Goal: Obtain resource: Obtain resource

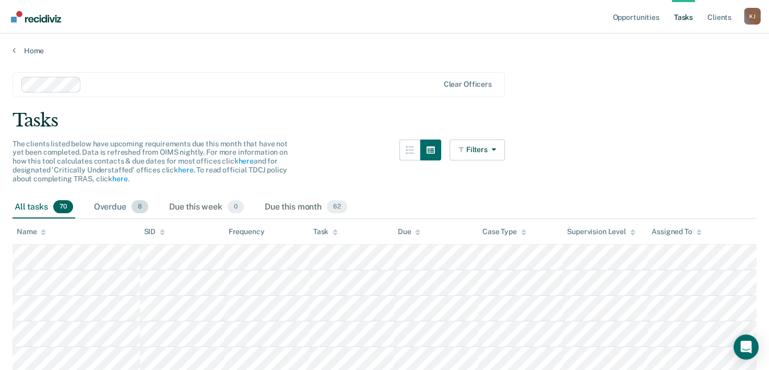
click at [113, 207] on div "Overdue 8" at bounding box center [121, 207] width 59 height 23
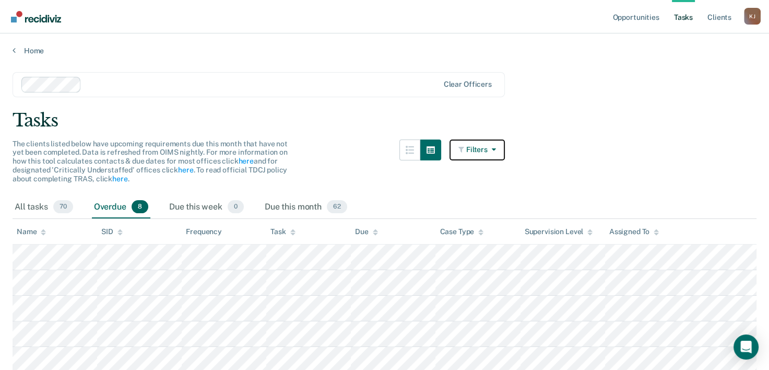
click at [496, 148] on icon "button" at bounding box center [492, 149] width 8 height 7
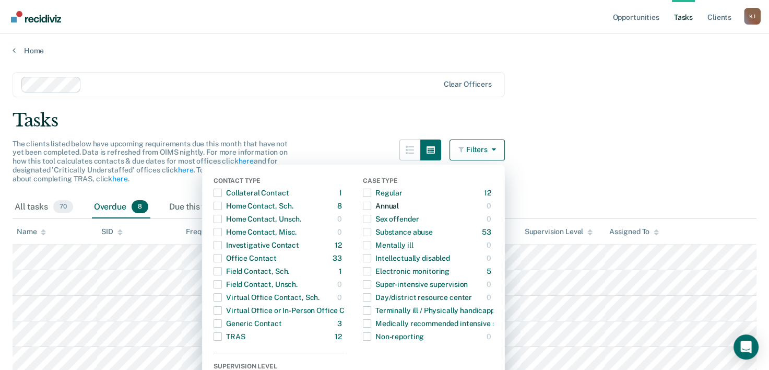
click at [371, 209] on span "button" at bounding box center [367, 206] width 8 height 8
click at [371, 204] on span "button" at bounding box center [367, 206] width 8 height 8
click at [371, 92] on div "Clear officers" at bounding box center [259, 84] width 493 height 25
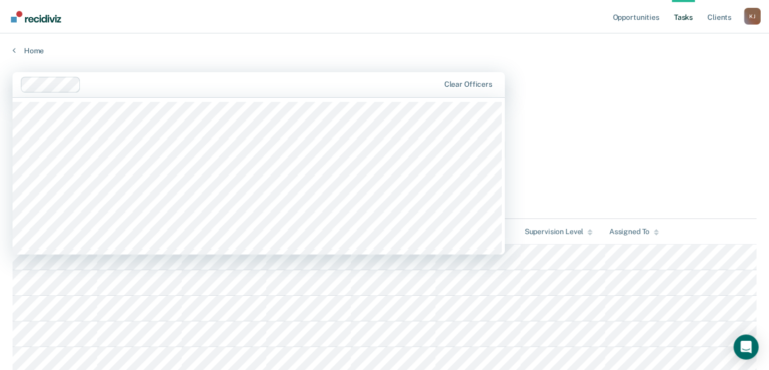
click at [598, 98] on main "1240 results available. Use Up and Down to choose options, press Enter to selec…" at bounding box center [384, 271] width 769 height 432
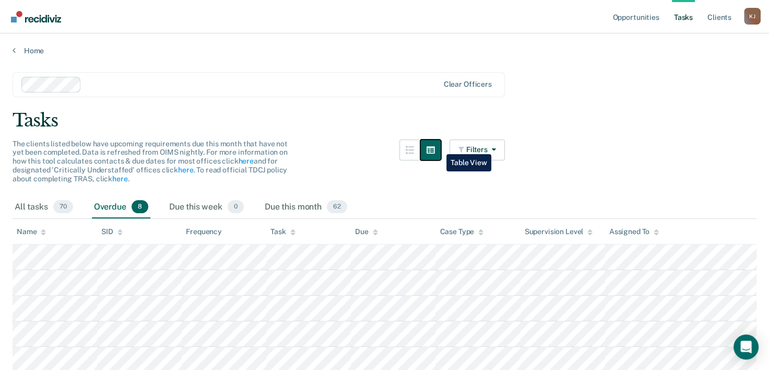
click at [435, 146] on icon "button" at bounding box center [431, 149] width 8 height 7
click at [420, 145] on button "button" at bounding box center [410, 149] width 21 height 21
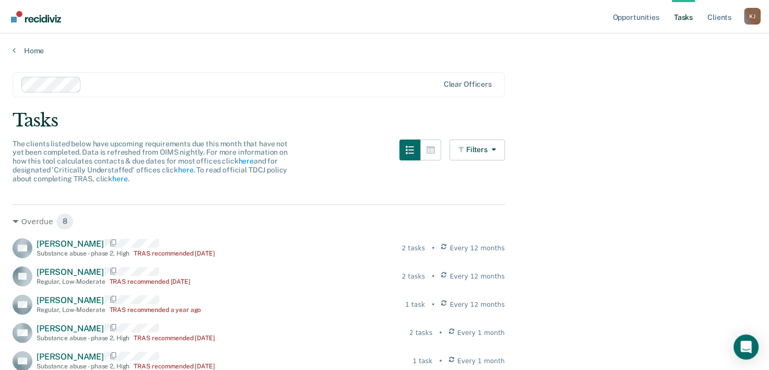
click at [682, 19] on link "Tasks" at bounding box center [683, 16] width 23 height 33
click at [713, 16] on link "Client s" at bounding box center [720, 16] width 28 height 33
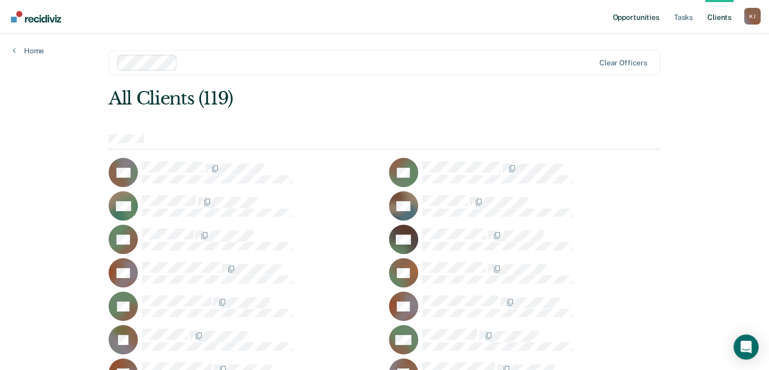
click at [635, 20] on link "Opportunities" at bounding box center [636, 16] width 51 height 33
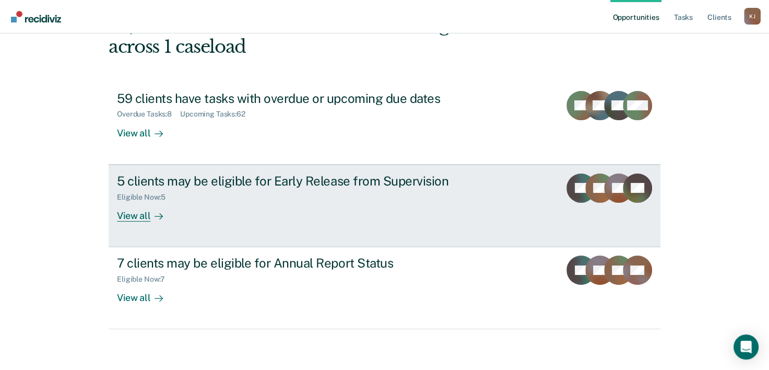
scroll to position [74, 0]
click at [125, 217] on div "View all" at bounding box center [146, 211] width 59 height 20
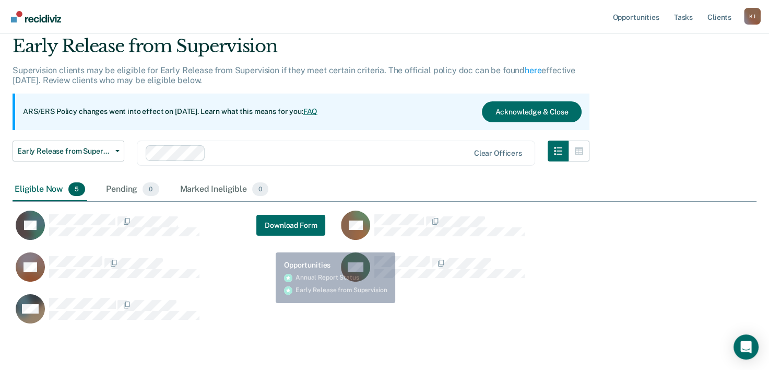
scroll to position [76, 0]
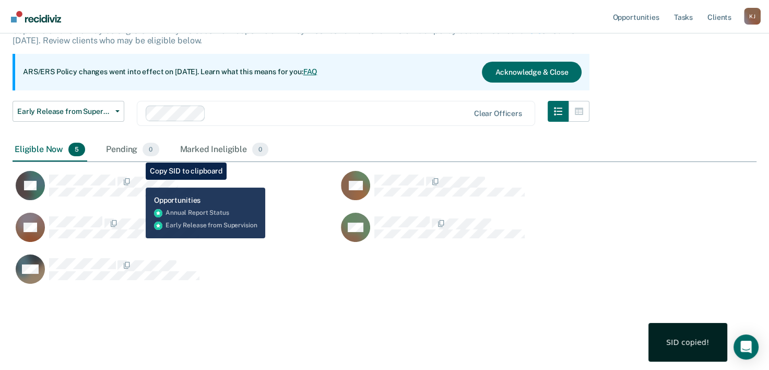
drag, startPoint x: 134, startPoint y: 185, endPoint x: 469, endPoint y: 299, distance: 353.2
click at [469, 299] on div "Early Release from Supervision Supervision clients may be eligible for Early Re…" at bounding box center [385, 161] width 744 height 330
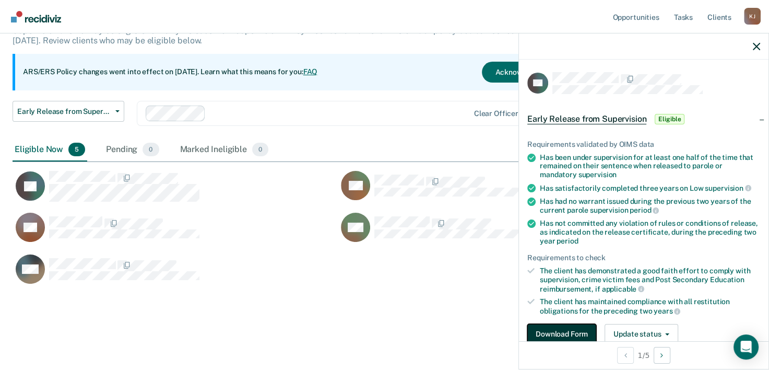
click at [574, 329] on button "Download Form" at bounding box center [562, 334] width 69 height 21
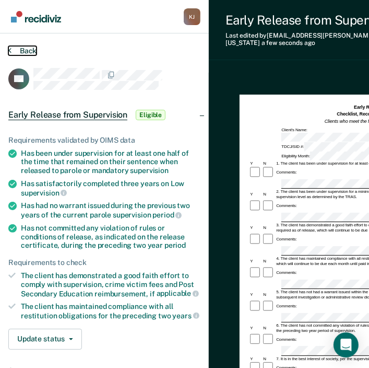
click at [18, 49] on button "Back" at bounding box center [22, 50] width 28 height 9
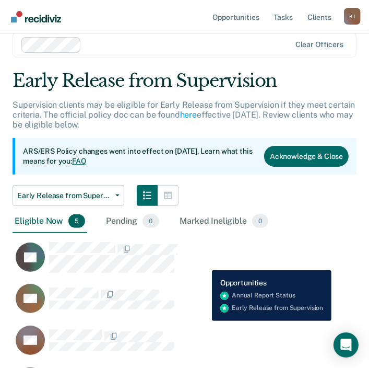
scroll to position [92, 0]
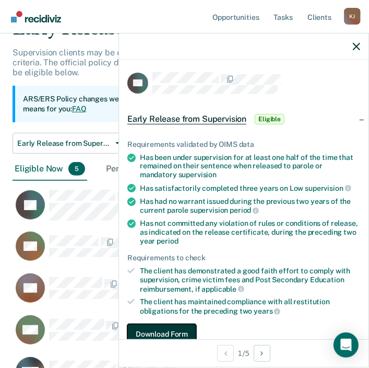
click at [171, 324] on button "Download Form" at bounding box center [161, 334] width 69 height 21
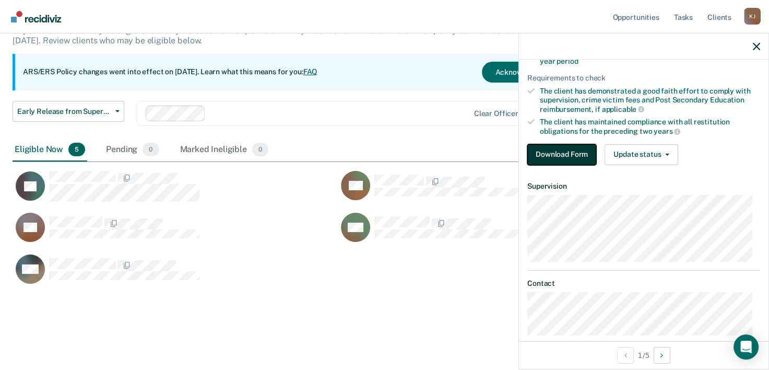
scroll to position [192, 0]
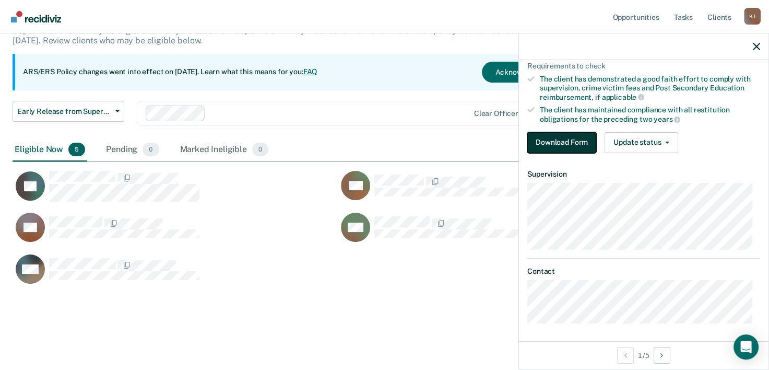
click at [560, 142] on button "Download Form" at bounding box center [562, 142] width 69 height 21
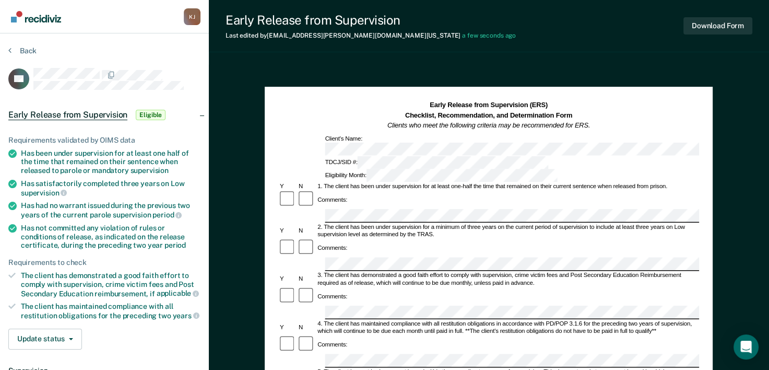
click at [629, 111] on div "Early Release from Supervision (ERS) Checklist, Recommendation, and Determinati…" at bounding box center [488, 115] width 421 height 30
click at [625, 104] on div "Early Release from Supervision (ERS) Checklist, Recommendation, and Determinati…" at bounding box center [488, 115] width 421 height 30
click at [491, 33] on div "Early Release from Supervision Last edited by [PERSON_NAME][EMAIL_ADDRESS][DOMA…" at bounding box center [489, 26] width 560 height 52
click at [28, 51] on button "Back" at bounding box center [22, 50] width 28 height 9
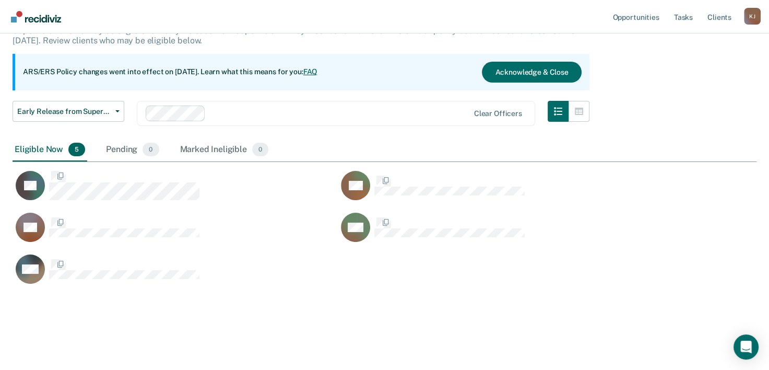
scroll to position [287, 736]
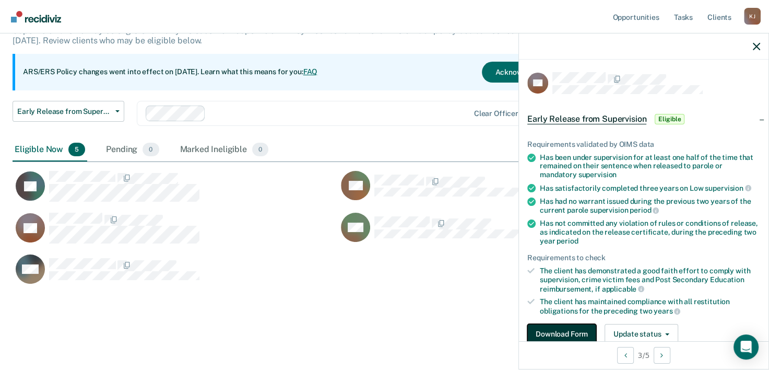
click at [556, 331] on button "Download Form" at bounding box center [562, 334] width 69 height 21
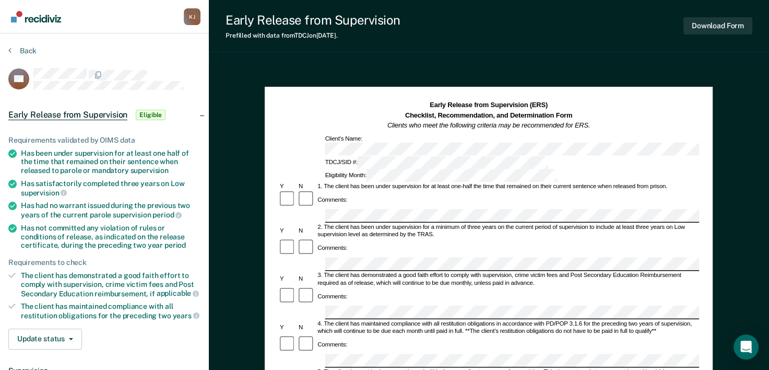
click at [24, 45] on section "Back SR Early Release from Supervision Eligible Requirements validated by OIMS …" at bounding box center [104, 286] width 209 height 507
click at [23, 49] on button "Back" at bounding box center [22, 50] width 28 height 9
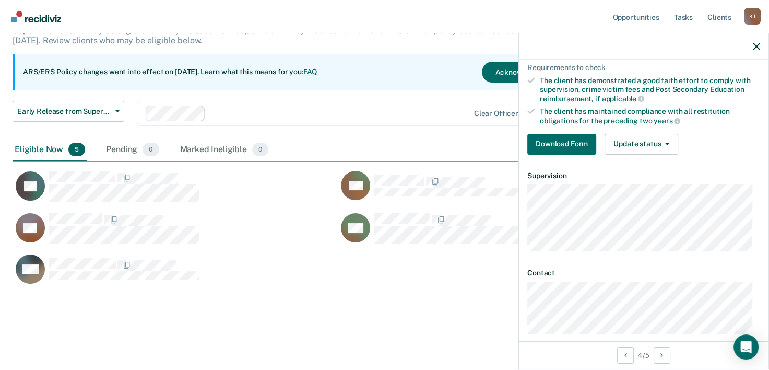
scroll to position [201, 0]
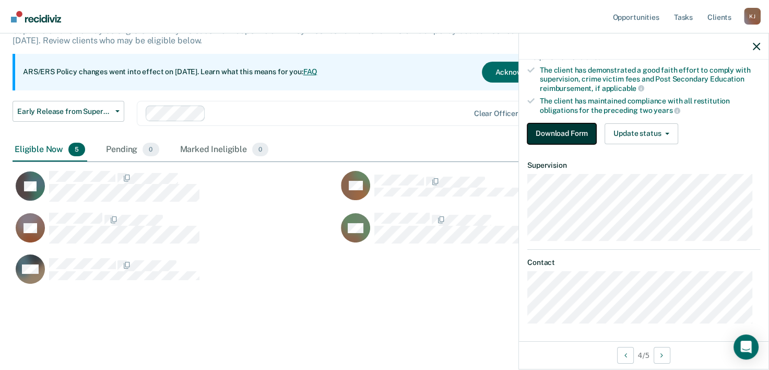
click at [571, 131] on button "Download Form" at bounding box center [562, 133] width 69 height 21
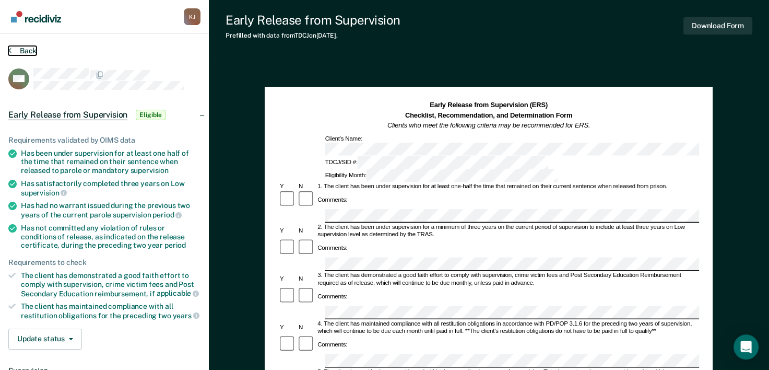
click at [22, 48] on button "Back" at bounding box center [22, 50] width 28 height 9
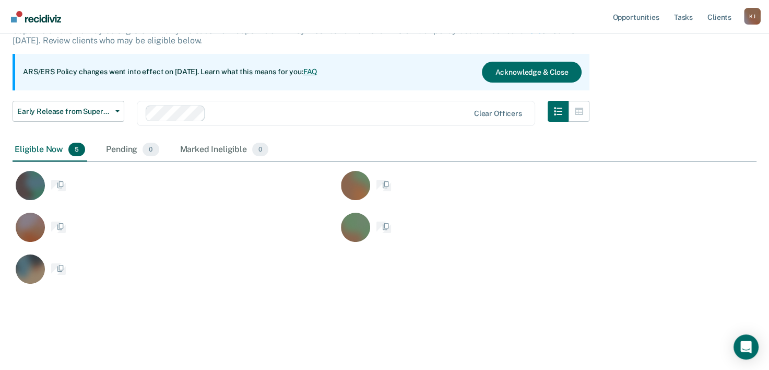
scroll to position [287, 736]
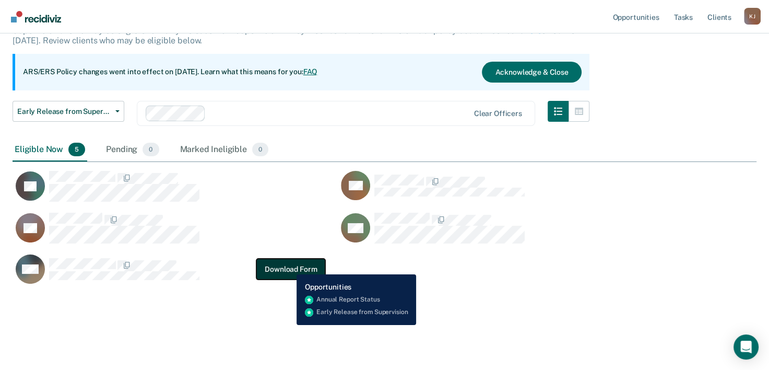
click at [289, 266] on button "Download Form" at bounding box center [290, 269] width 69 height 21
